Goal: Transaction & Acquisition: Purchase product/service

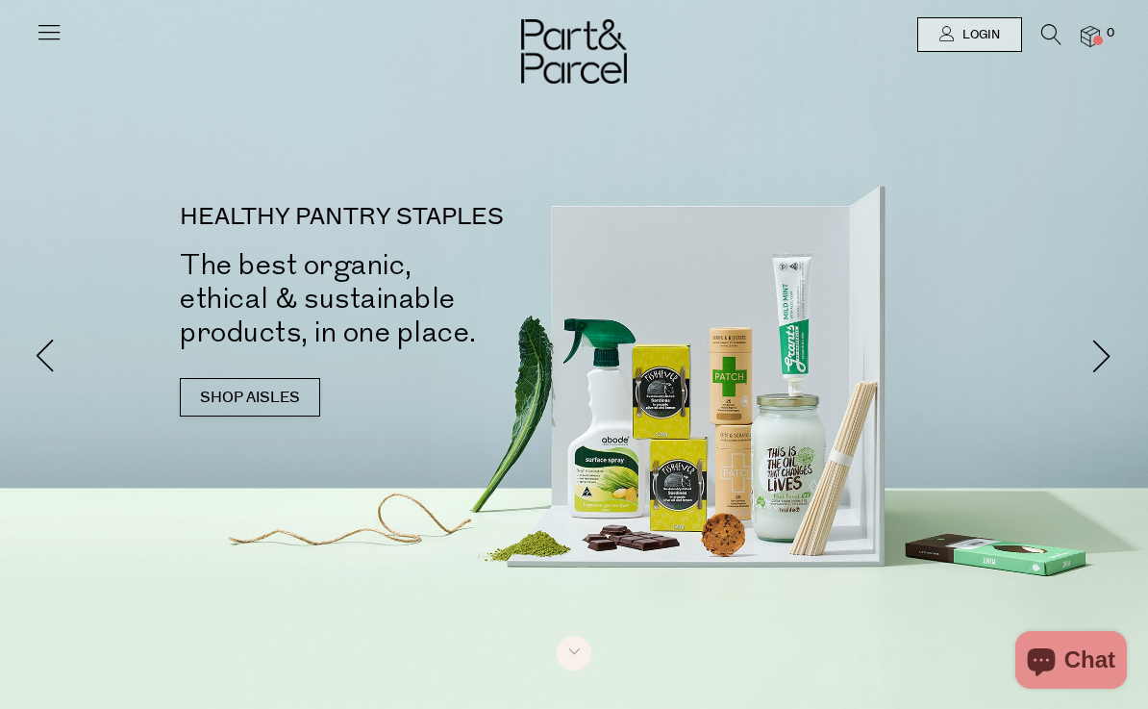
click at [38, 19] on icon at bounding box center [49, 31] width 27 height 27
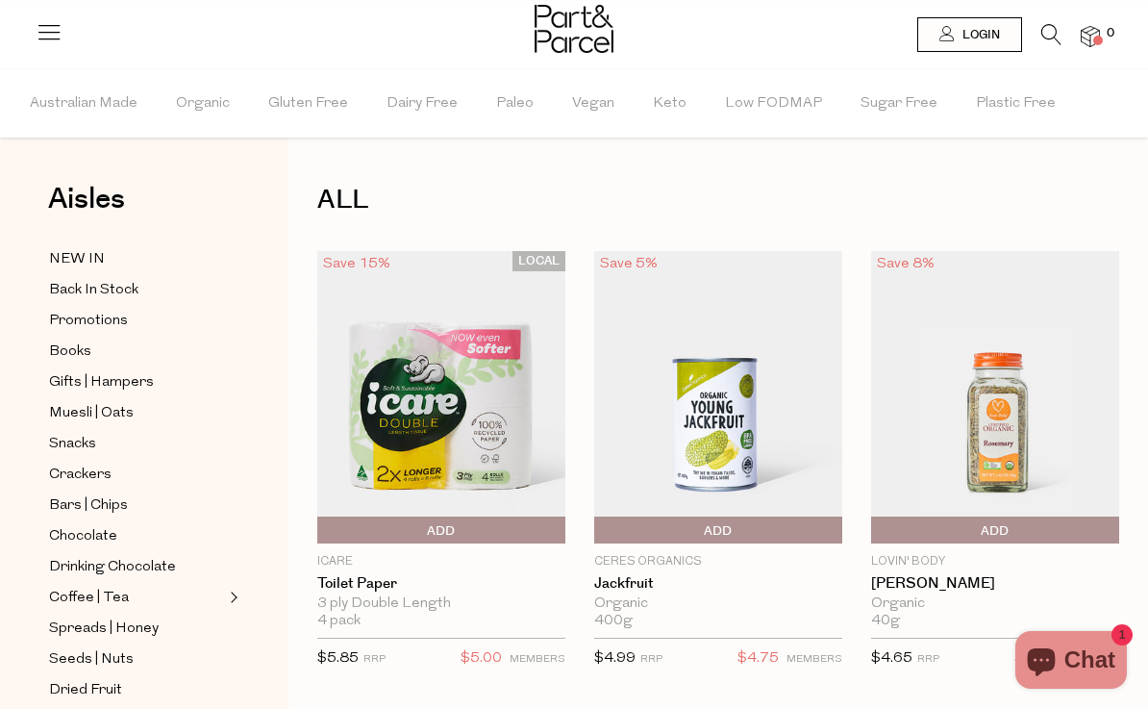
click at [1050, 49] on link at bounding box center [1051, 40] width 20 height 20
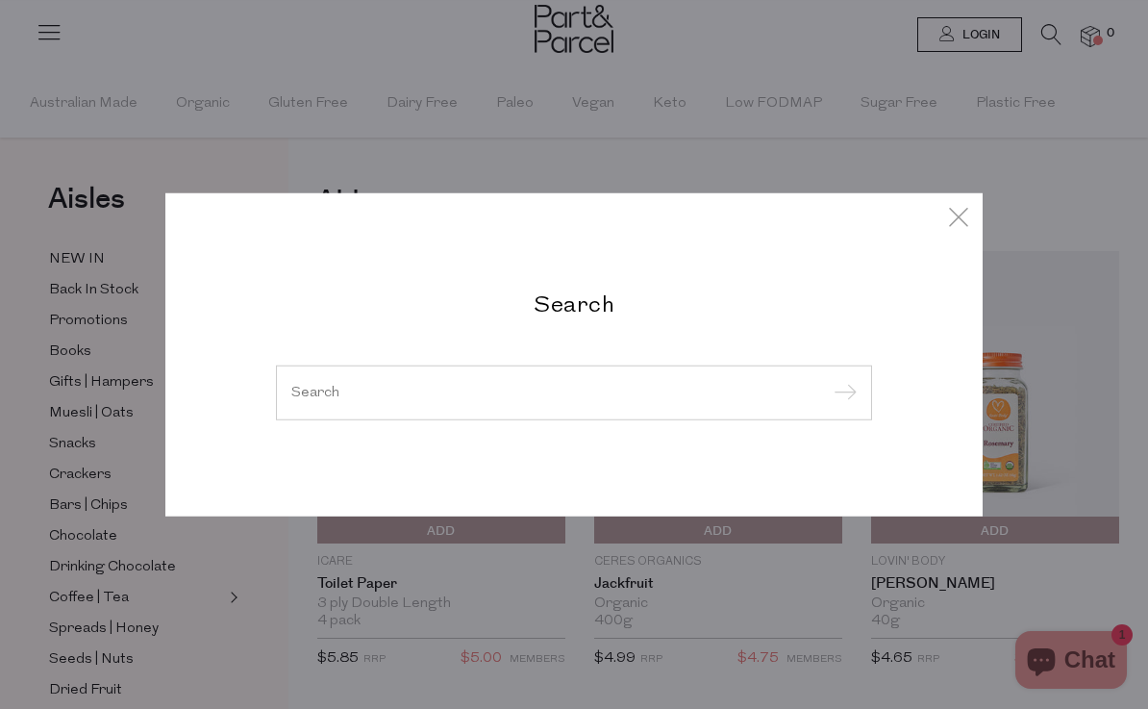
click at [963, 197] on div "Search" at bounding box center [573, 354] width 817 height 324
click at [955, 232] on link at bounding box center [958, 218] width 29 height 33
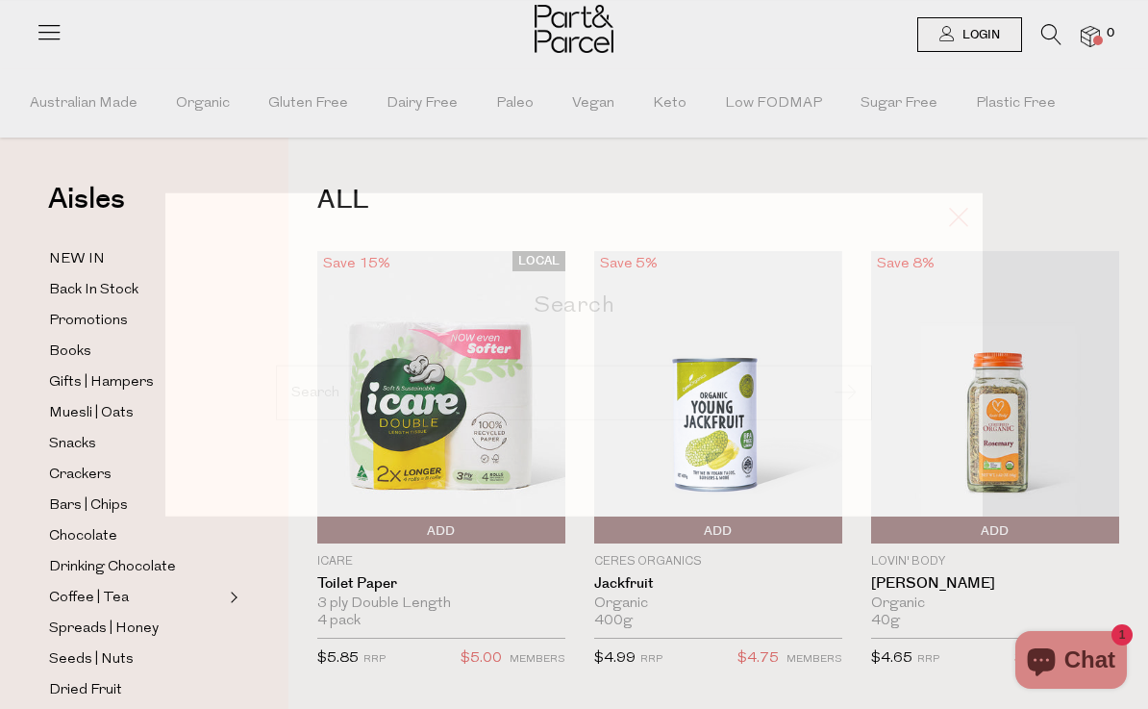
click at [960, 227] on icon at bounding box center [958, 216] width 29 height 28
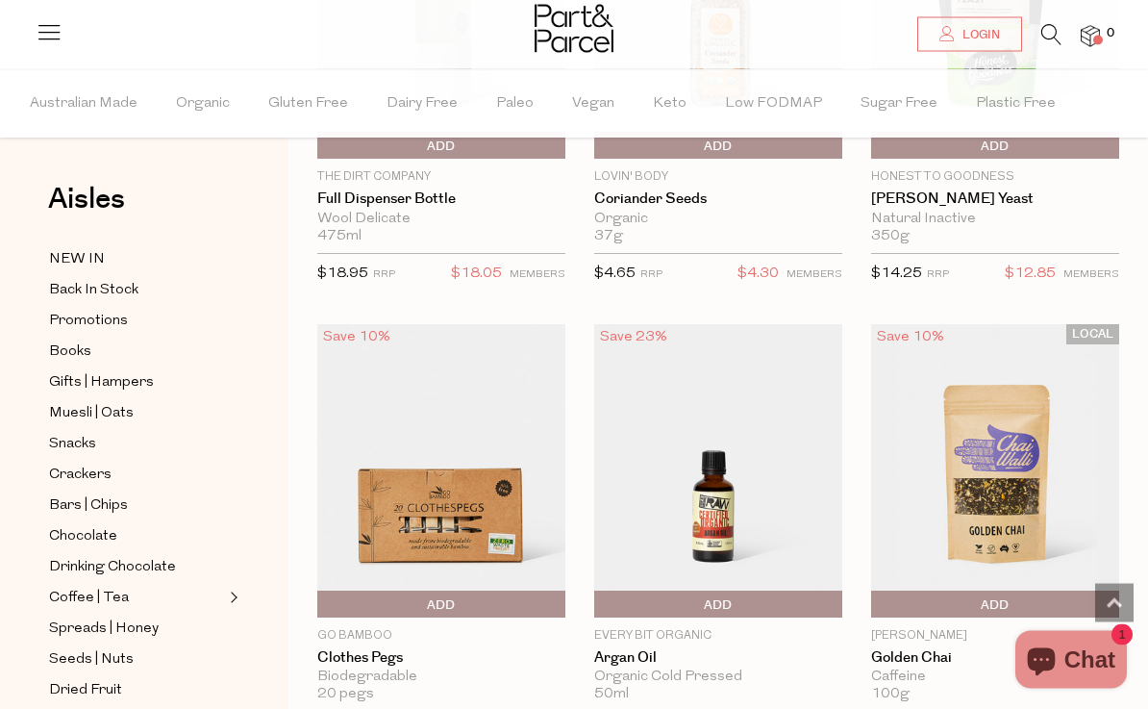
scroll to position [4072, 0]
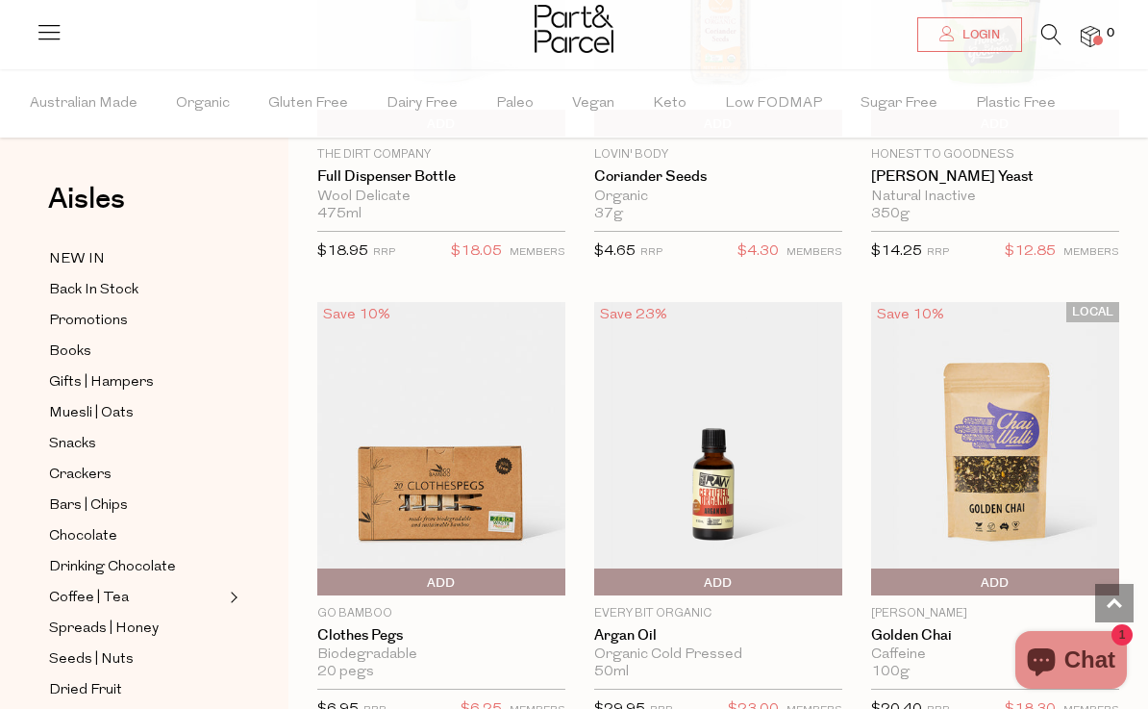
click at [1058, 31] on icon at bounding box center [1051, 34] width 20 height 21
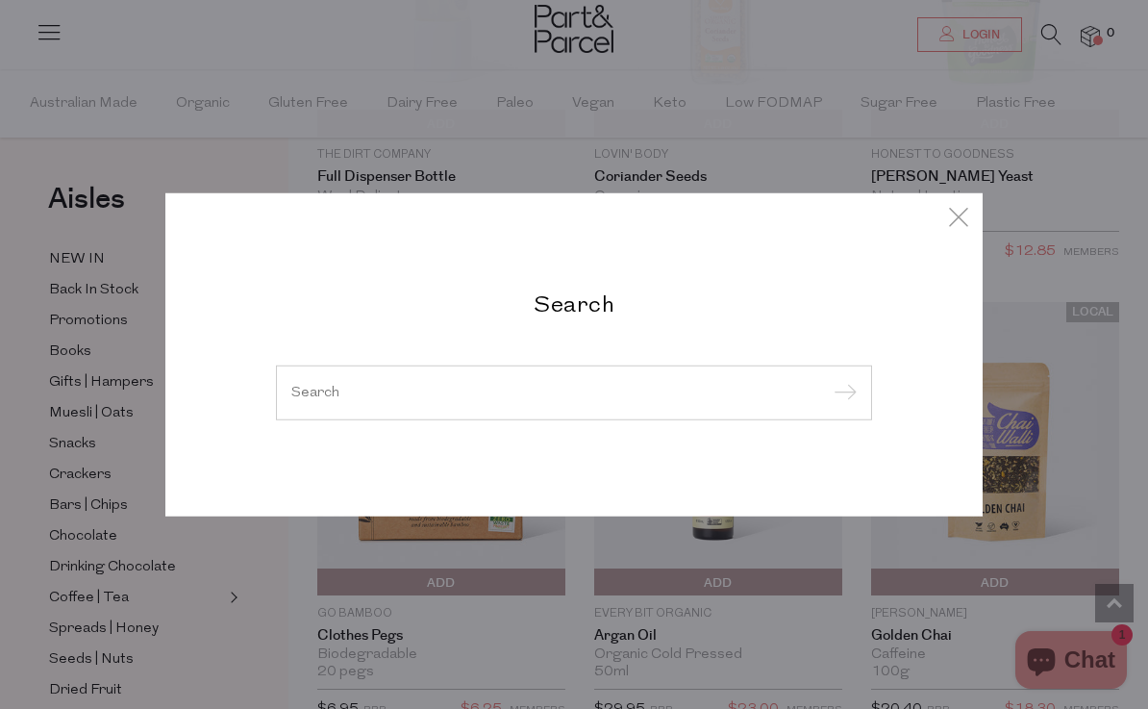
scroll to position [4071, 0]
click at [727, 412] on div at bounding box center [574, 392] width 596 height 56
click at [803, 389] on input "search" at bounding box center [573, 392] width 565 height 14
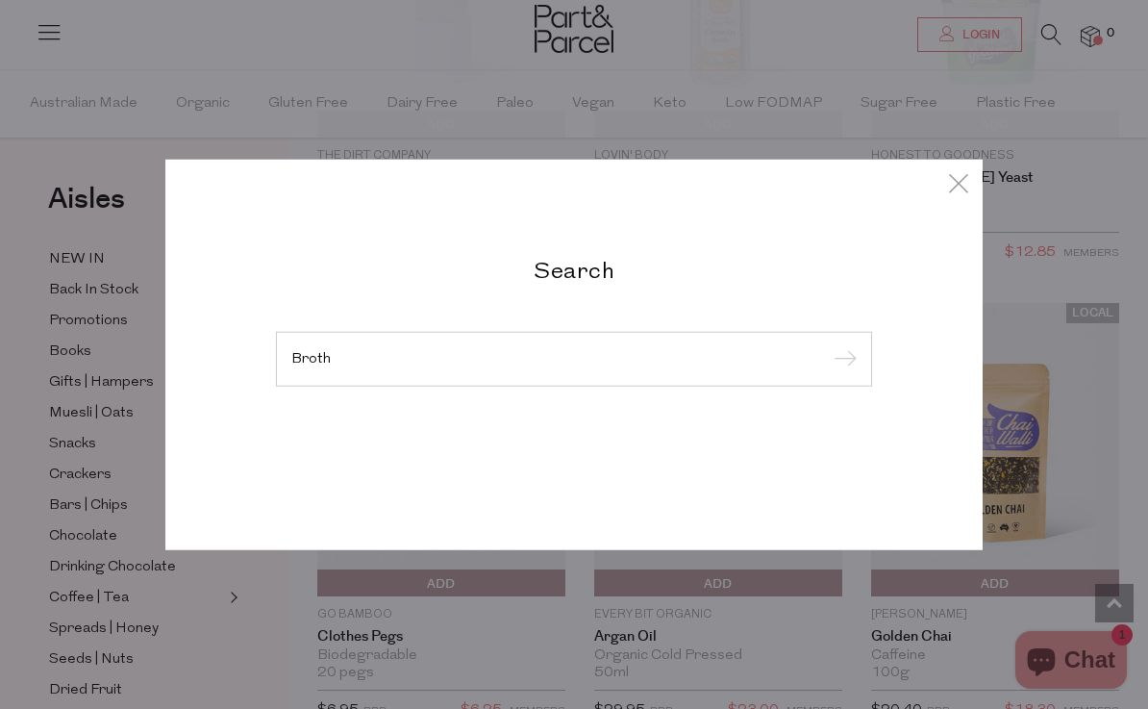
type input "Broth"
click at [841, 374] on input "submit" at bounding box center [842, 359] width 29 height 29
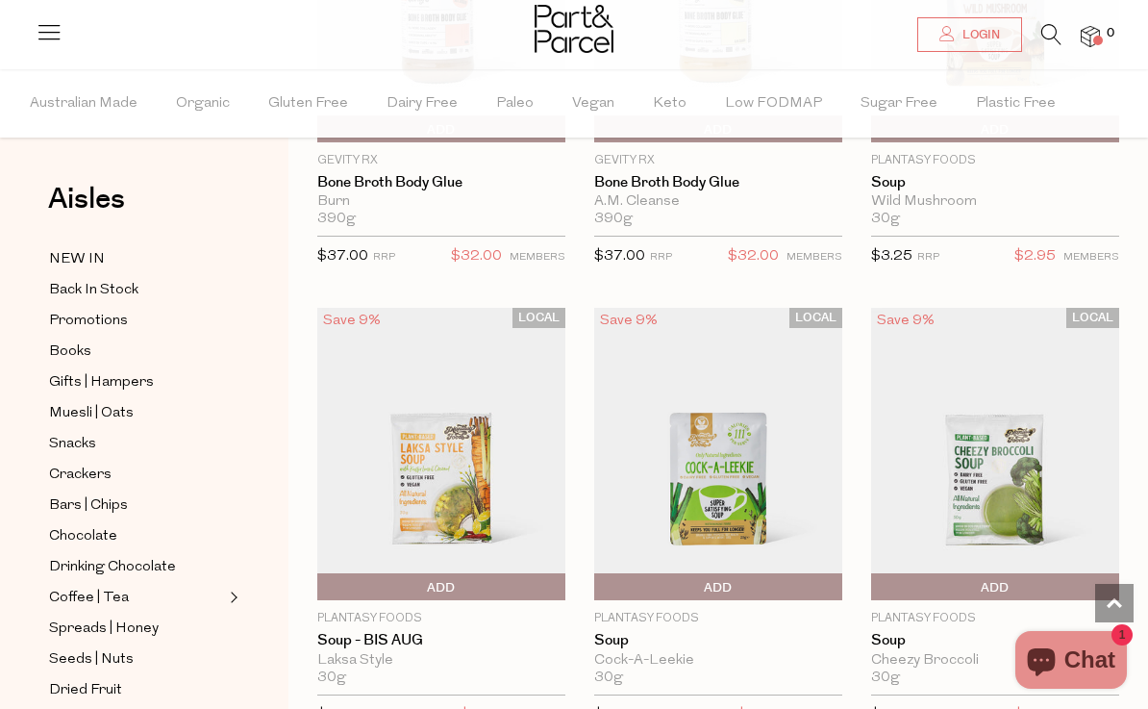
scroll to position [4483, 0]
